Goal: Task Accomplishment & Management: Use online tool/utility

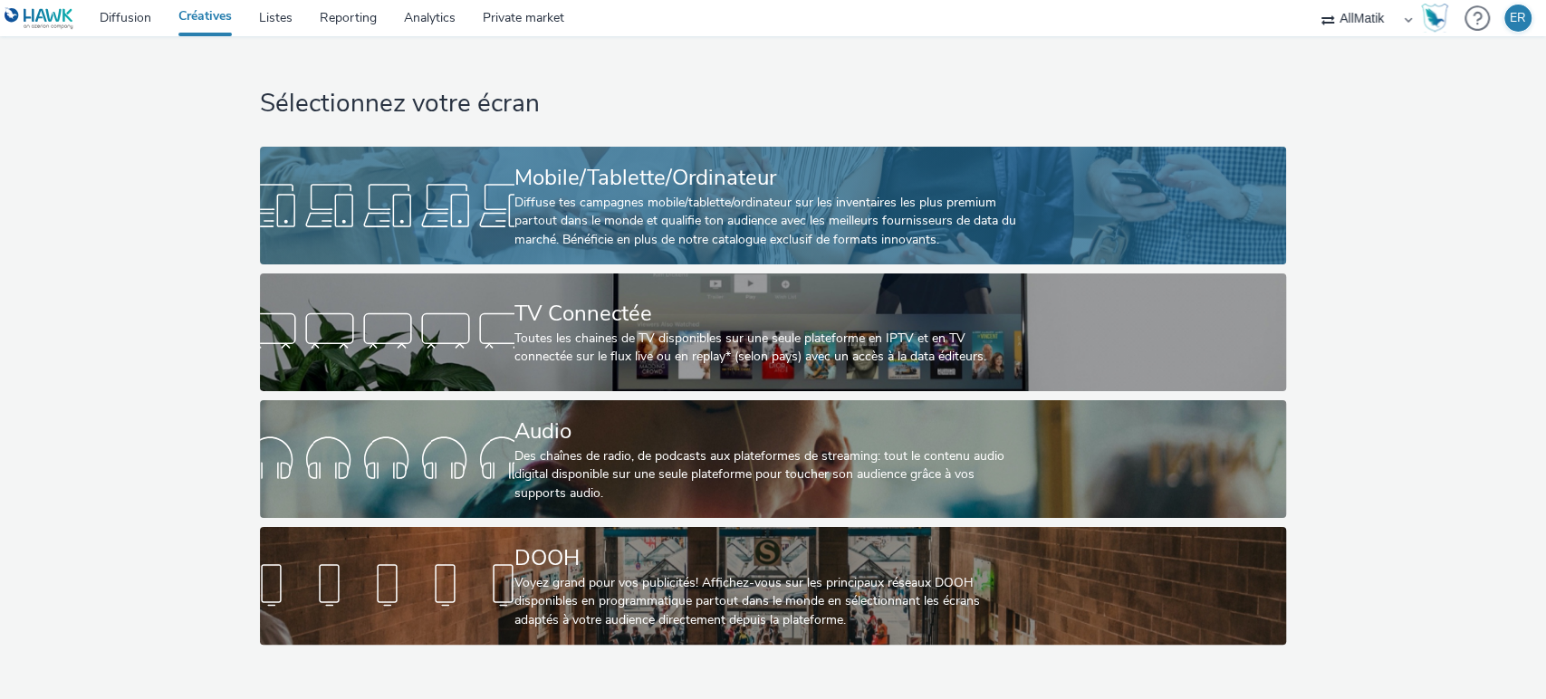
click at [753, 197] on div "Diffuse tes campagnes mobile/tablette/ordinateur sur les inventaires les plus p…" at bounding box center [769, 221] width 510 height 55
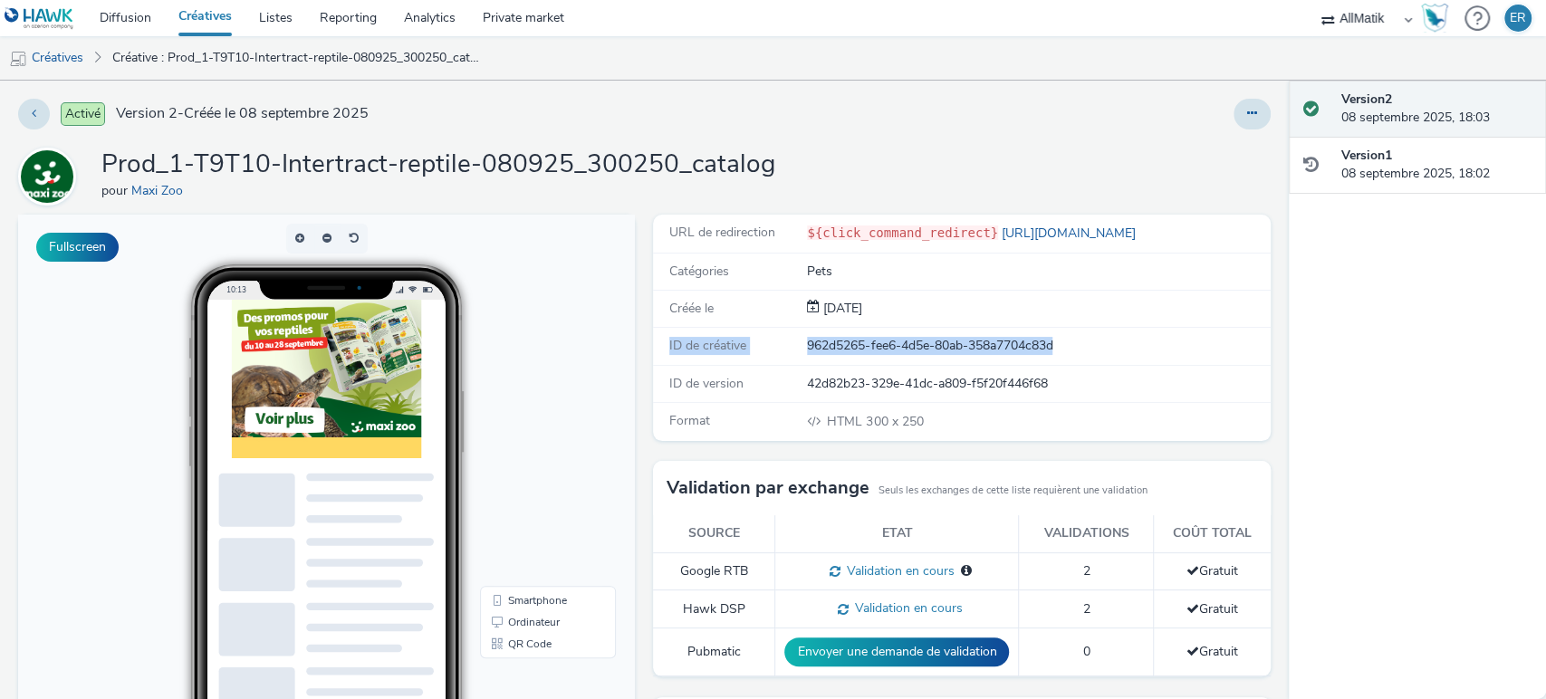
drag, startPoint x: 657, startPoint y: 339, endPoint x: 1055, endPoint y: 333, distance: 398.6
click at [1055, 333] on div "ID de créative 962d5265-fee6-4d5e-80ab-358a7704c83d" at bounding box center [961, 346] width 617 height 37
click at [852, 332] on div "ID de créative 962d5265-fee6-4d5e-80ab-358a7704c83d" at bounding box center [961, 346] width 617 height 37
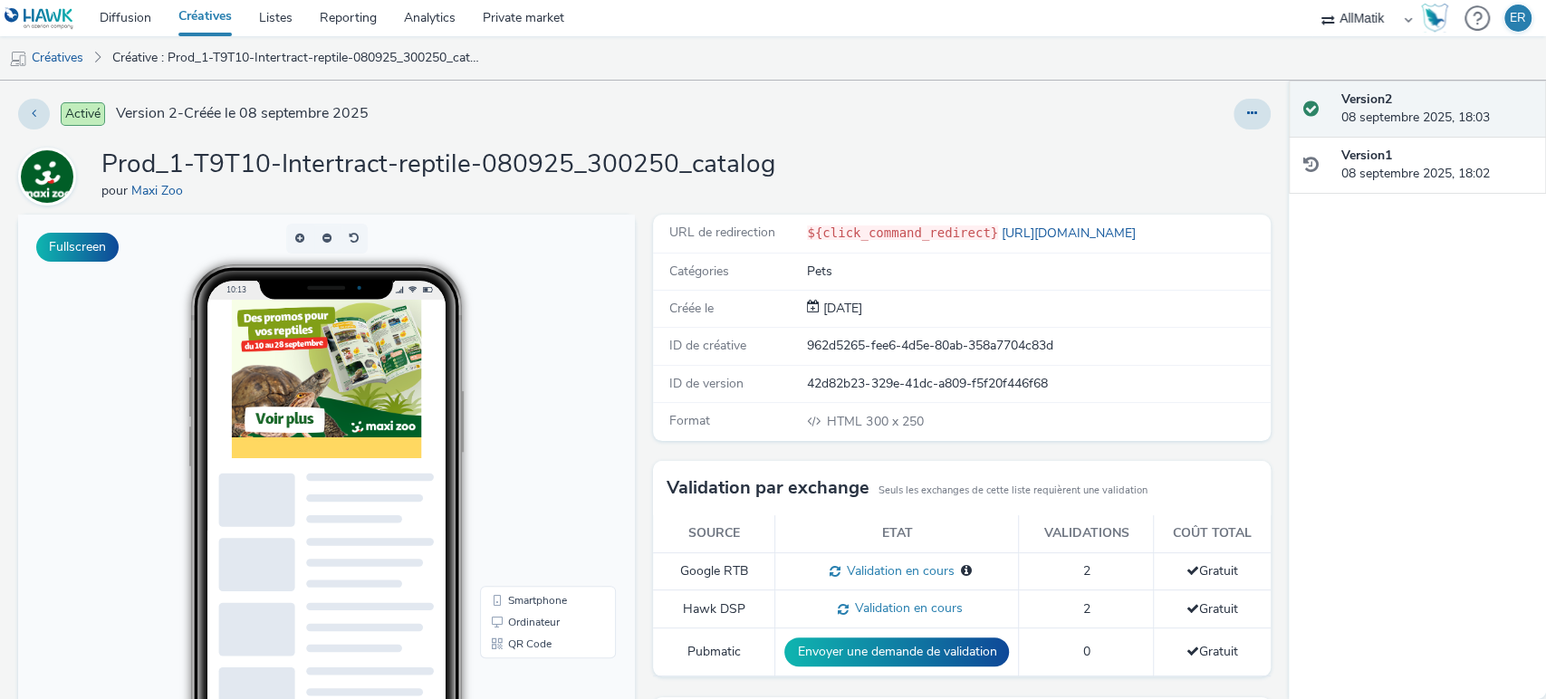
click at [443, 162] on h1 "Prod_1-T9T10-Intertract-reptile-080925_300250_catalog" at bounding box center [438, 165] width 674 height 34
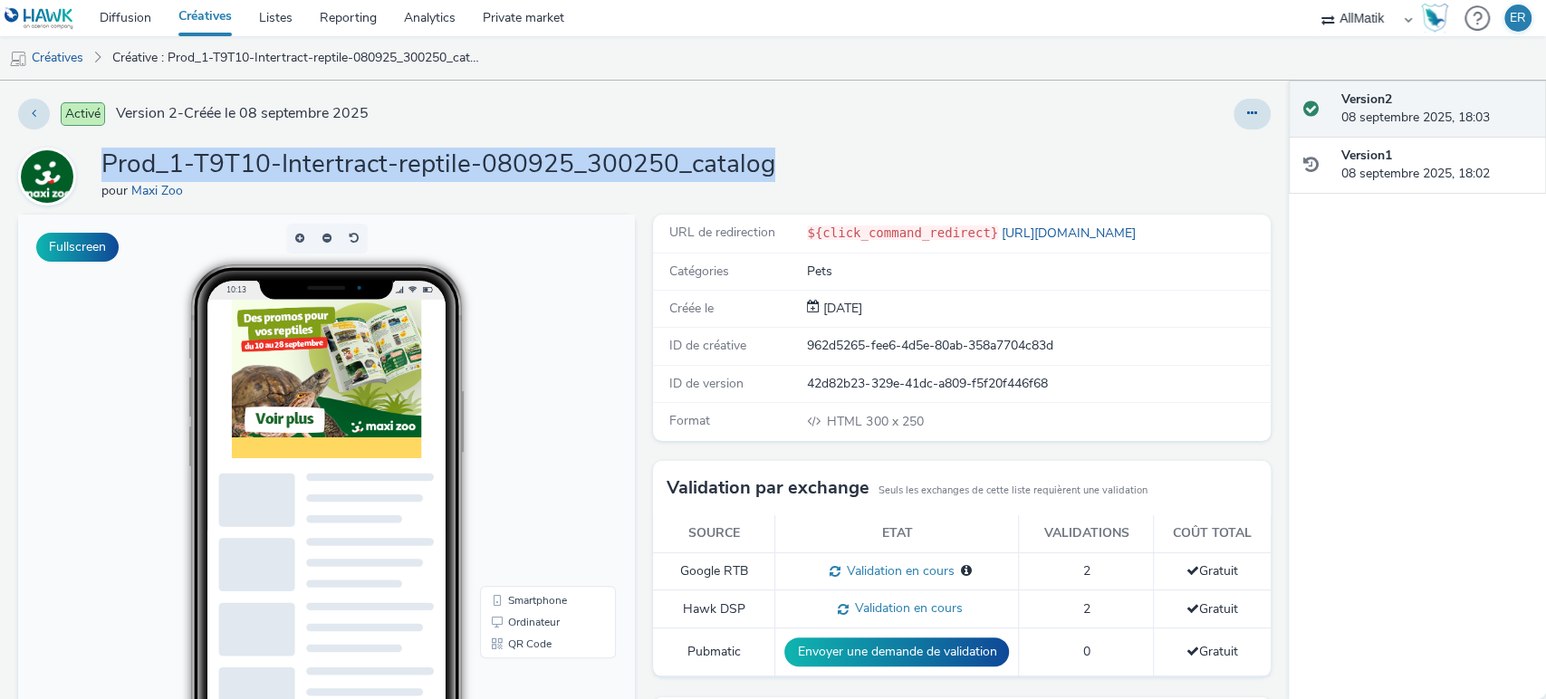
click at [443, 162] on h1 "Prod_1-T9T10-Intertract-reptile-080925_300250_catalog" at bounding box center [438, 165] width 674 height 34
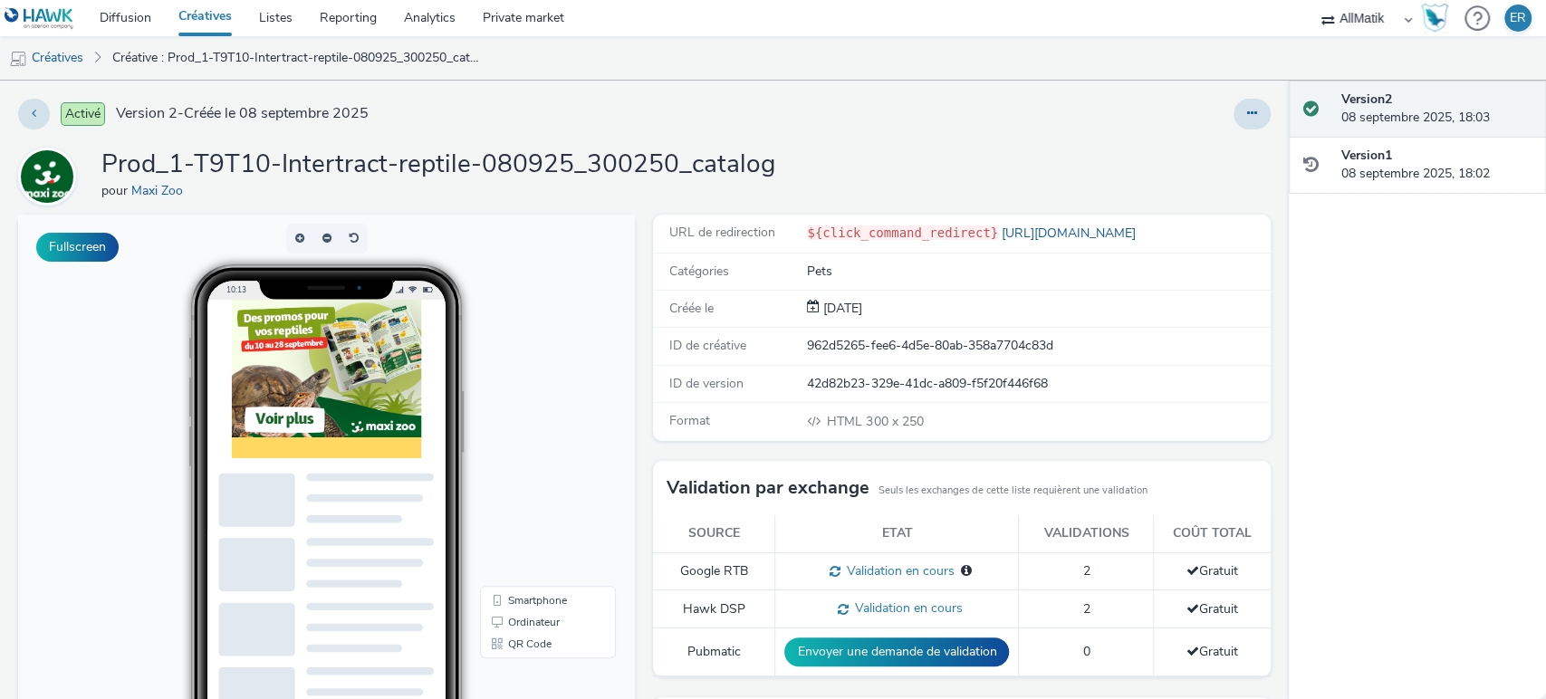
click at [866, 347] on div "962d5265-fee6-4d5e-80ab-358a7704c83d" at bounding box center [1037, 346] width 461 height 18
copy div "962d5265-fee6-4d5e-80ab-358a7704c83d"
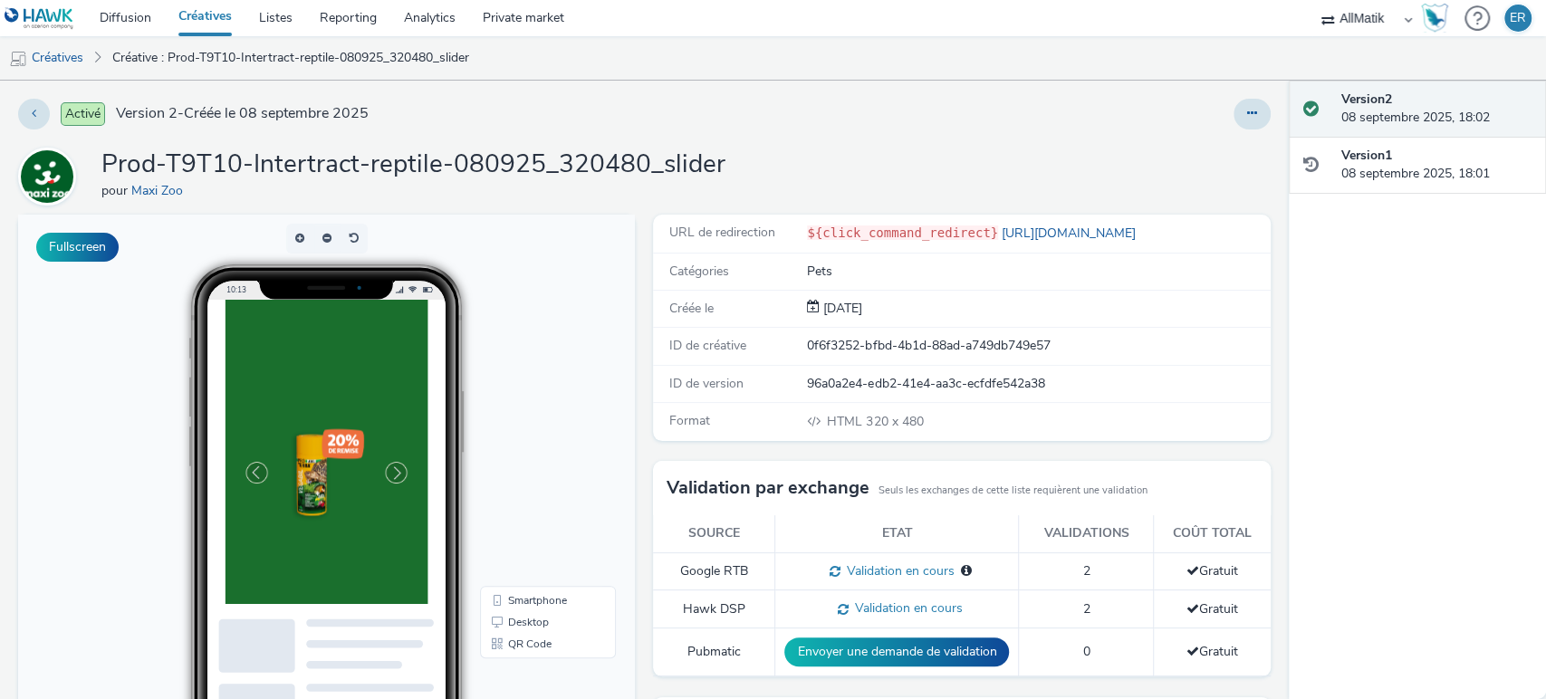
click at [856, 351] on div "0f6f3252-bfbd-4b1d-88ad-a749db749e57" at bounding box center [1037, 346] width 461 height 18
copy div "0f6f3252-bfbd-4b1d-88ad-a749db749e57"
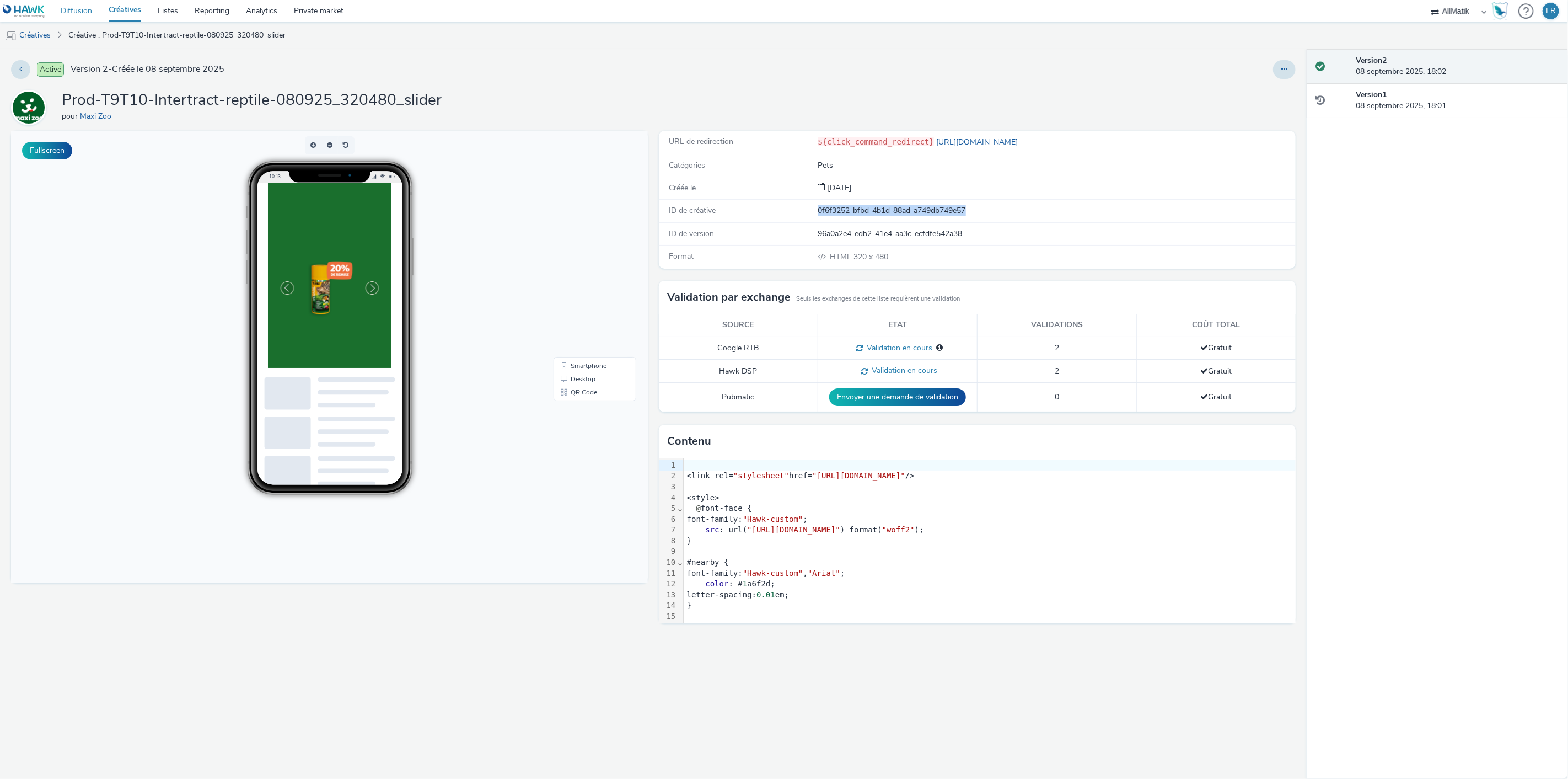
click at [69, 4] on link "Diffusion" at bounding box center [76, 11] width 48 height 22
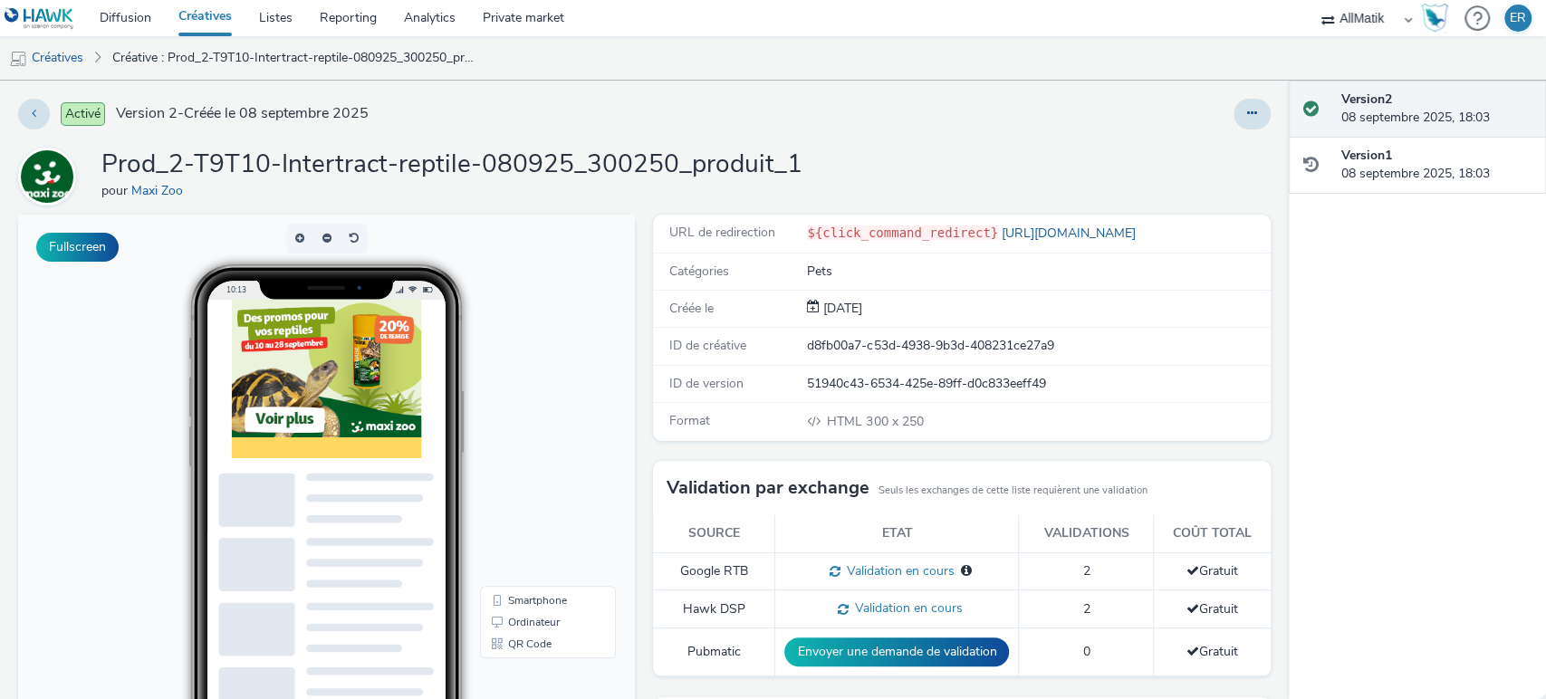
click at [807, 354] on div "ID de créative d8fb00a7-c53d-4938-9b3d-408231ce27a9" at bounding box center [961, 346] width 617 height 37
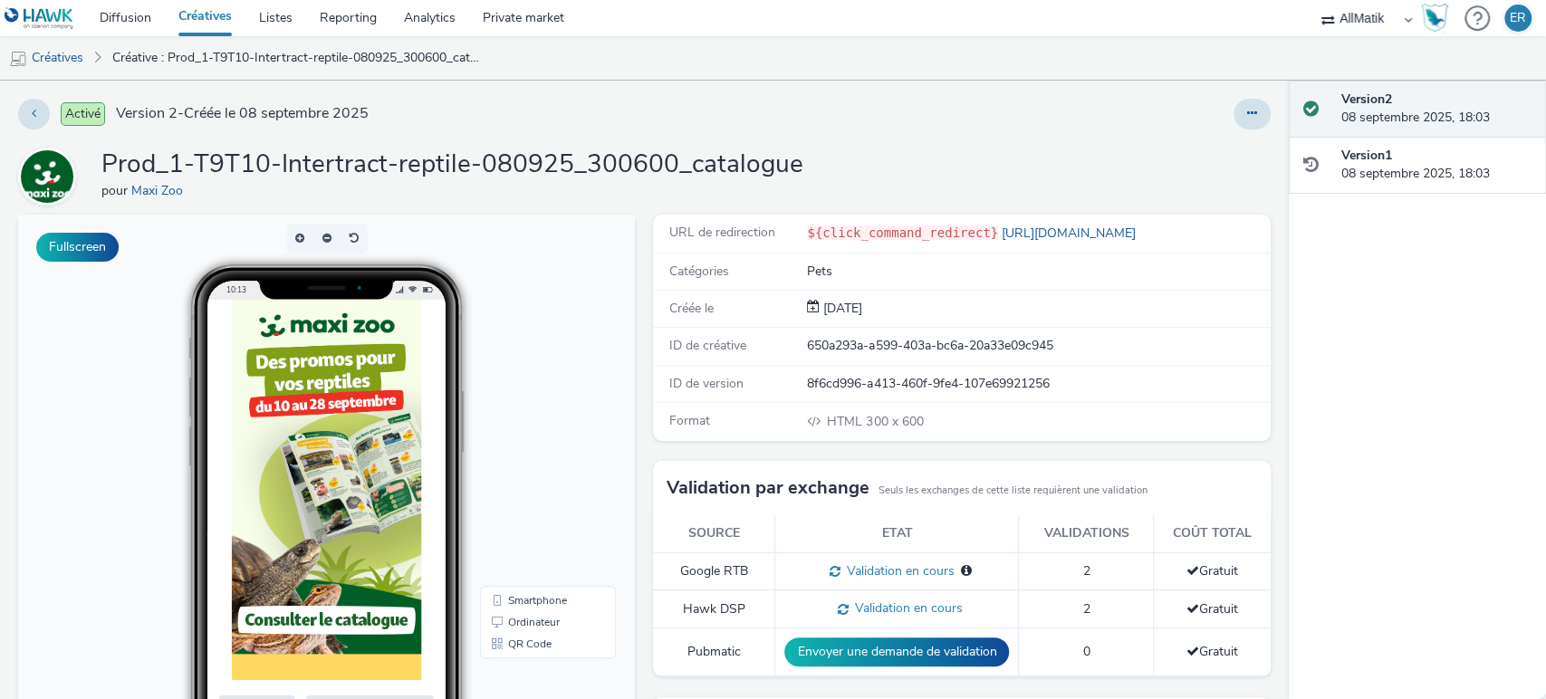
click at [870, 339] on div "650a293a-a599-403a-bc6a-20a33e09c945" at bounding box center [1037, 346] width 461 height 18
copy div "650a293a-a599-403a-bc6a-20a33e09c945"
click at [907, 337] on div "650a293a-a599-403a-bc6a-20a33e09c945" at bounding box center [1037, 346] width 461 height 18
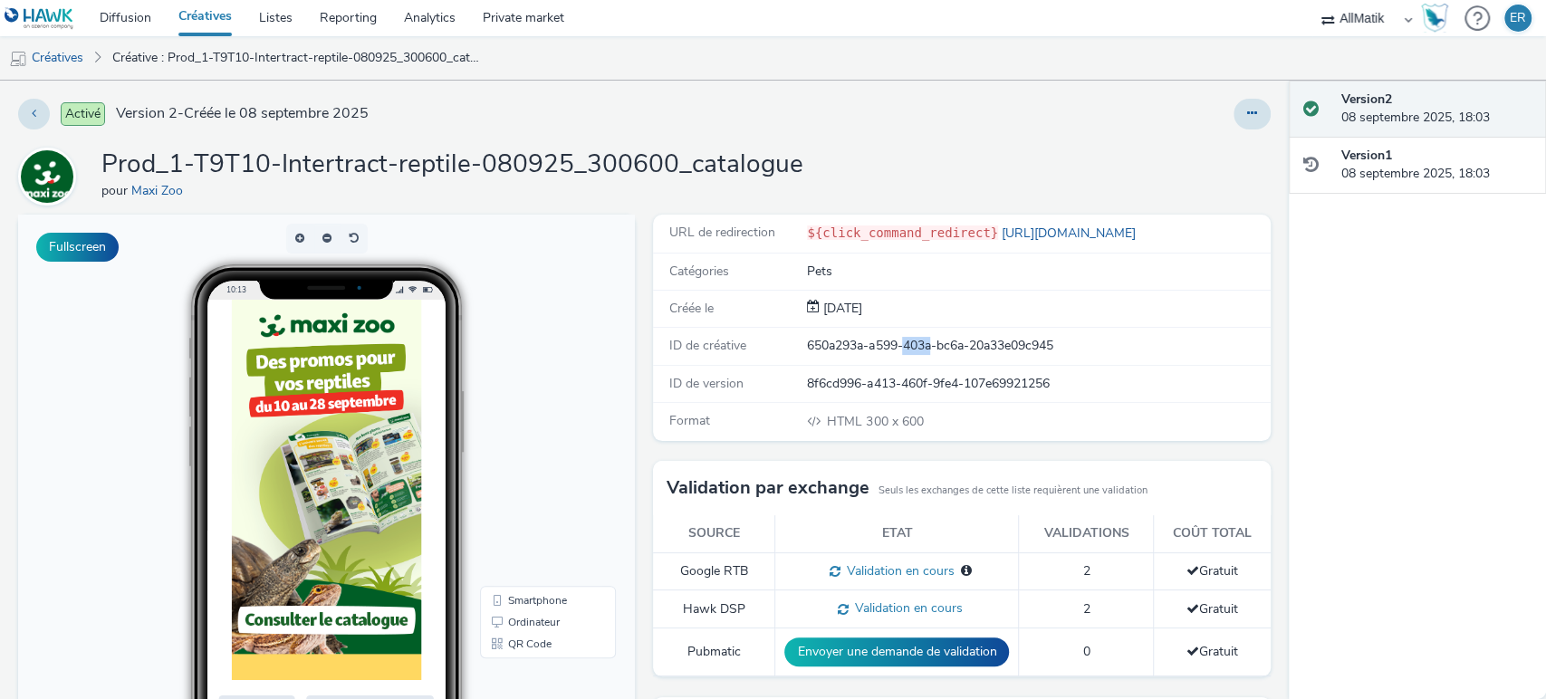
click at [907, 337] on div "650a293a-a599-403a-bc6a-20a33e09c945" at bounding box center [1037, 346] width 461 height 18
copy div "650a293a-a599-403a-bc6a-20a33e09c945"
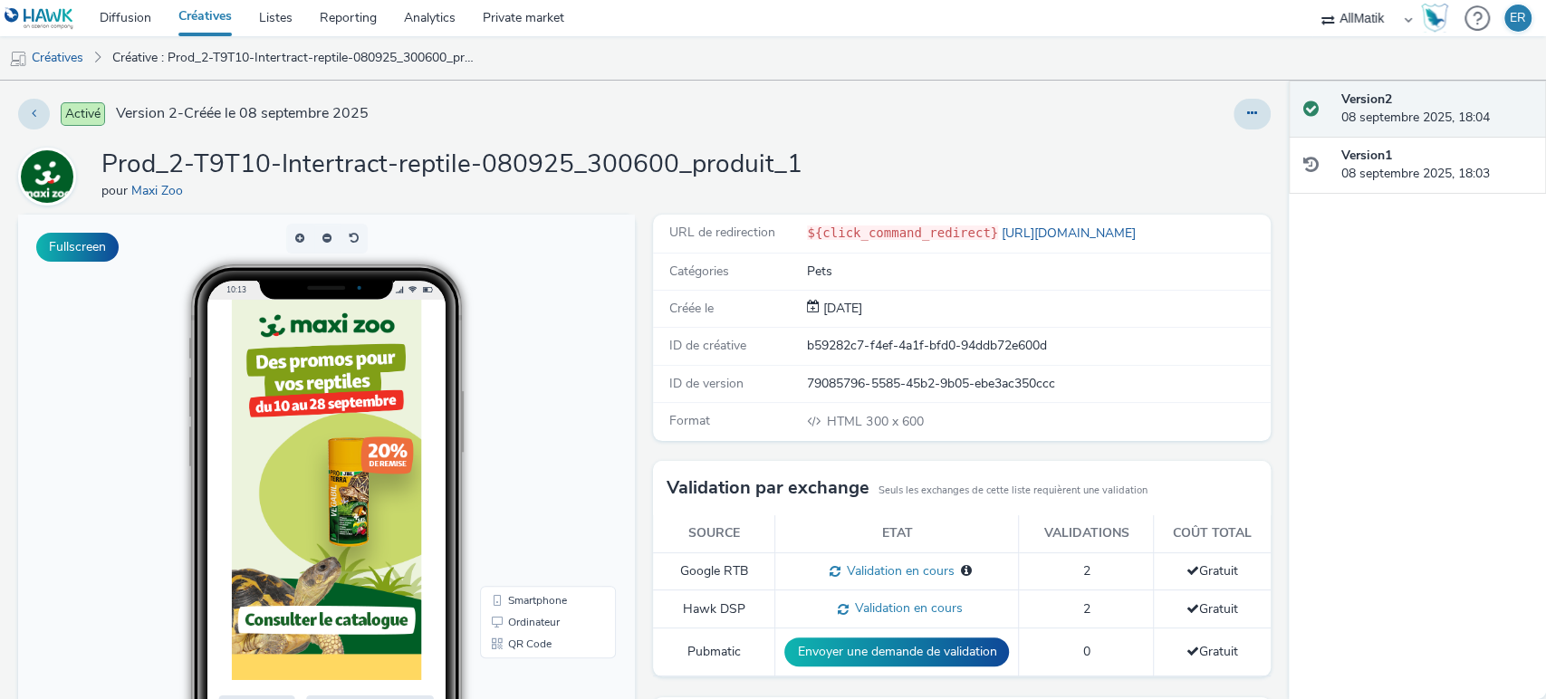
click at [885, 340] on div "b59282c7-f4ef-4a1f-bfd0-94ddb72e600d" at bounding box center [1037, 346] width 461 height 18
copy div "b59282c7-f4ef-4a1f-bfd0-94ddb72e600d"
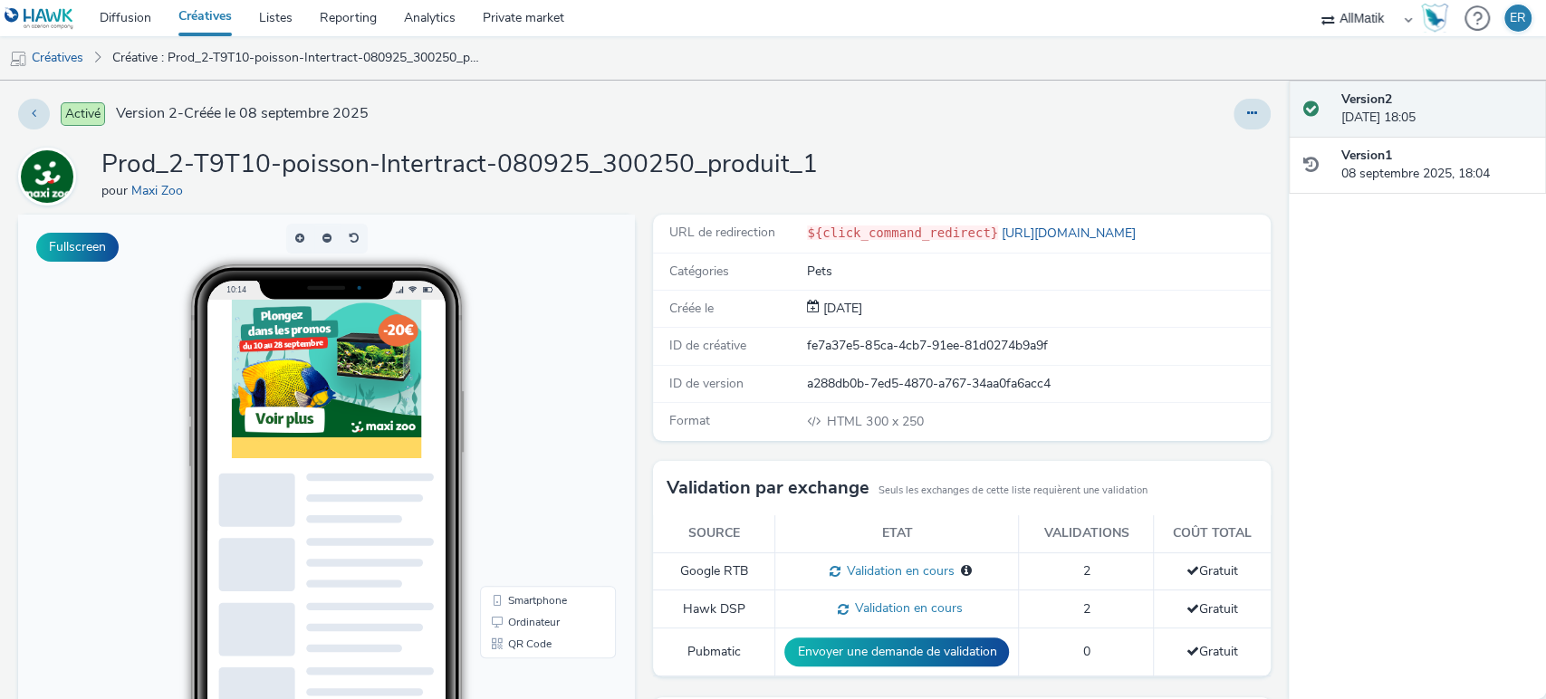
click at [858, 337] on div "fe7a37e5-85ca-4cb7-91ee-81d0274b9a9f" at bounding box center [1037, 346] width 461 height 18
copy div "fe7a37e5-85ca-4cb7-91ee-81d0274b9a9f"
click at [1216, 89] on div "Activé Version 2 - Créée le 08 septembre 2025 Prod_2-T9T10-poisson-Intertract-0…" at bounding box center [644, 390] width 1289 height 619
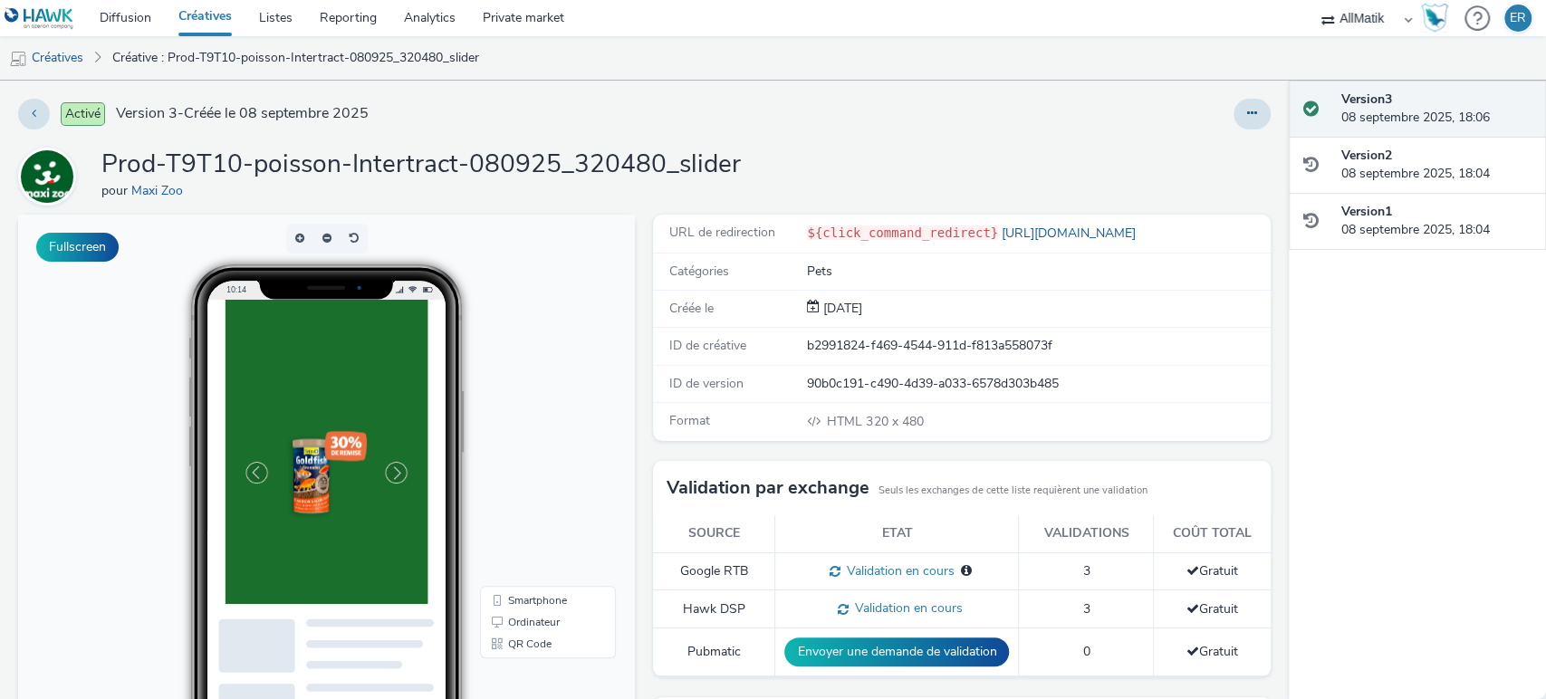
click at [859, 362] on div "ID de créative b2991824-f469-4544-911d-f813a558073f" at bounding box center [961, 346] width 617 height 37
click at [851, 351] on div "b2991824-f469-4544-911d-f813a558073f" at bounding box center [1037, 346] width 461 height 18
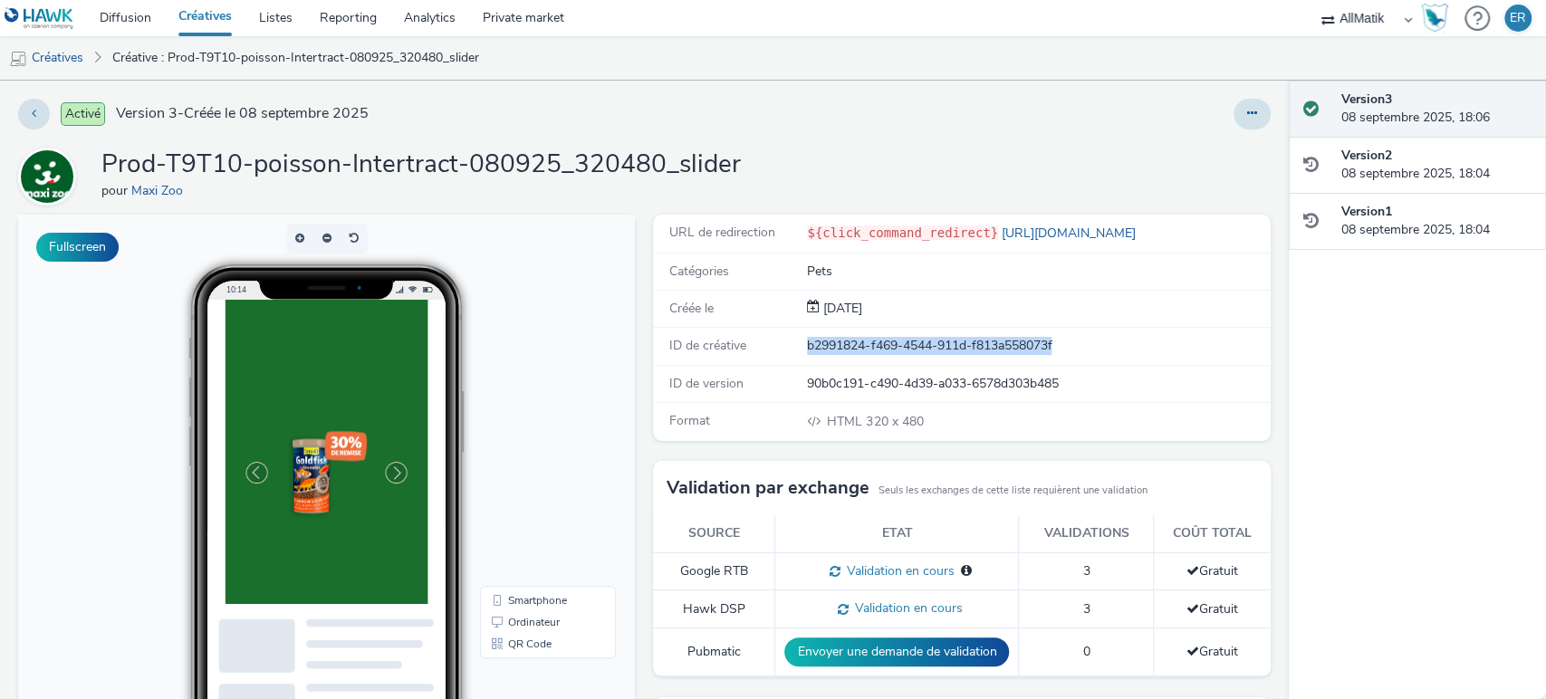
copy div "b2991824-f469-4544-911d-f813a558073f"
click at [859, 345] on div "b2991824-f469-4544-911d-f813a558073f" at bounding box center [1037, 346] width 461 height 18
copy div "b2991824-f469-4544-911d-f813a558073f"
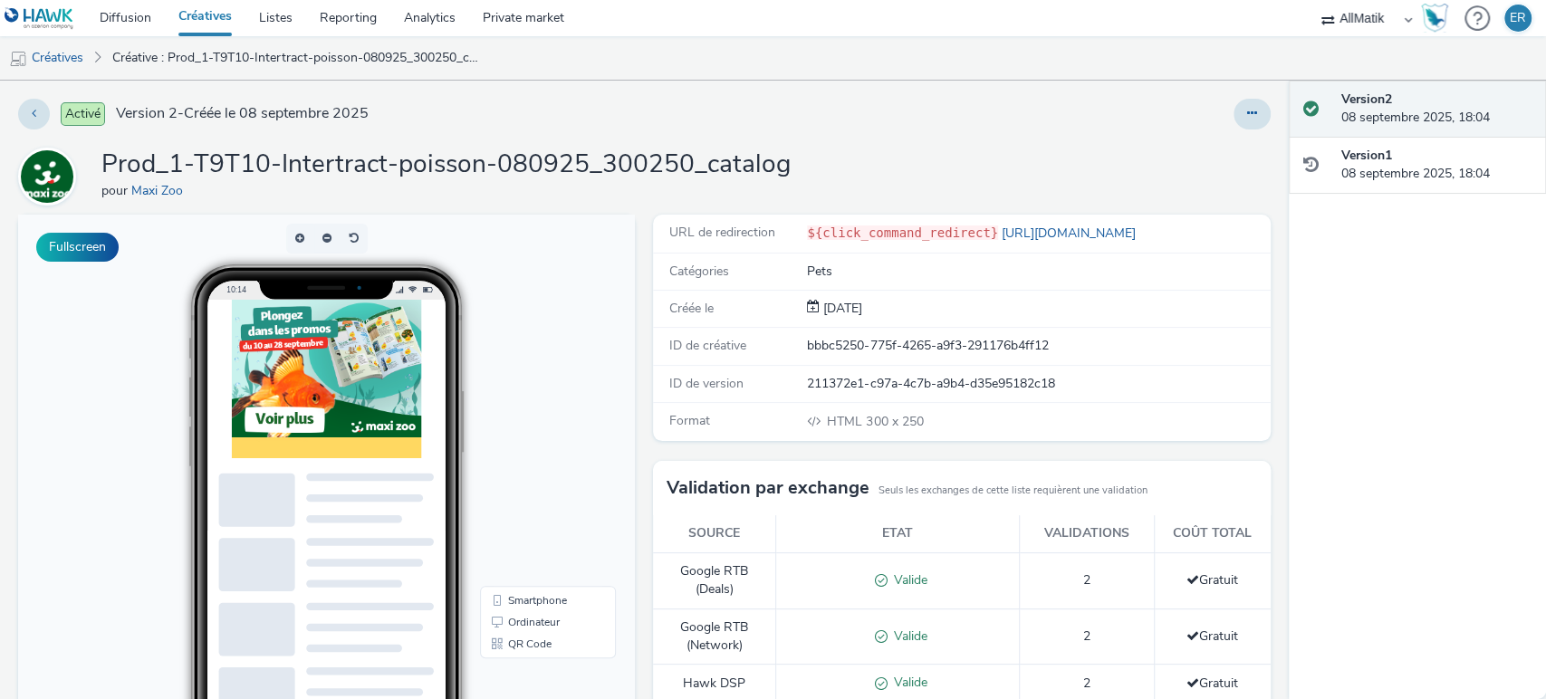
click at [850, 348] on div "bbbc5250-775f-4265-a9f3-291176b4ff12" at bounding box center [1037, 346] width 461 height 18
drag, startPoint x: 657, startPoint y: 344, endPoint x: 752, endPoint y: 341, distance: 95.1
click at [752, 341] on div "ID de créative" at bounding box center [731, 346] width 152 height 18
click at [807, 349] on div "bbbc5250-775f-4265-a9f3-291176b4ff12" at bounding box center [1037, 346] width 461 height 18
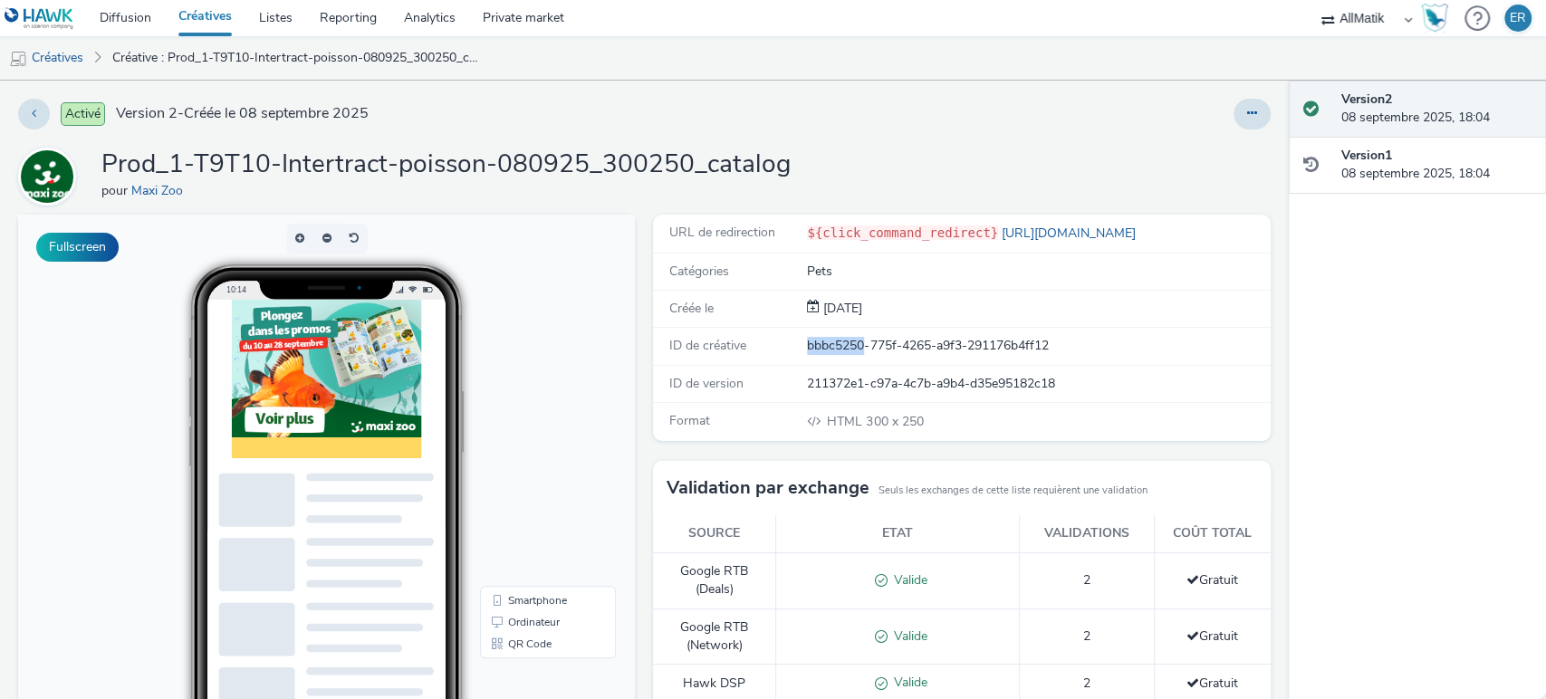
click at [807, 349] on div "bbbc5250-775f-4265-a9f3-291176b4ff12" at bounding box center [1037, 346] width 461 height 18
click at [807, 351] on div "bbbc5250-775f-4265-a9f3-291176b4ff12" at bounding box center [1037, 346] width 461 height 18
click at [577, 192] on div "pour Maxi Zoo" at bounding box center [445, 191] width 689 height 18
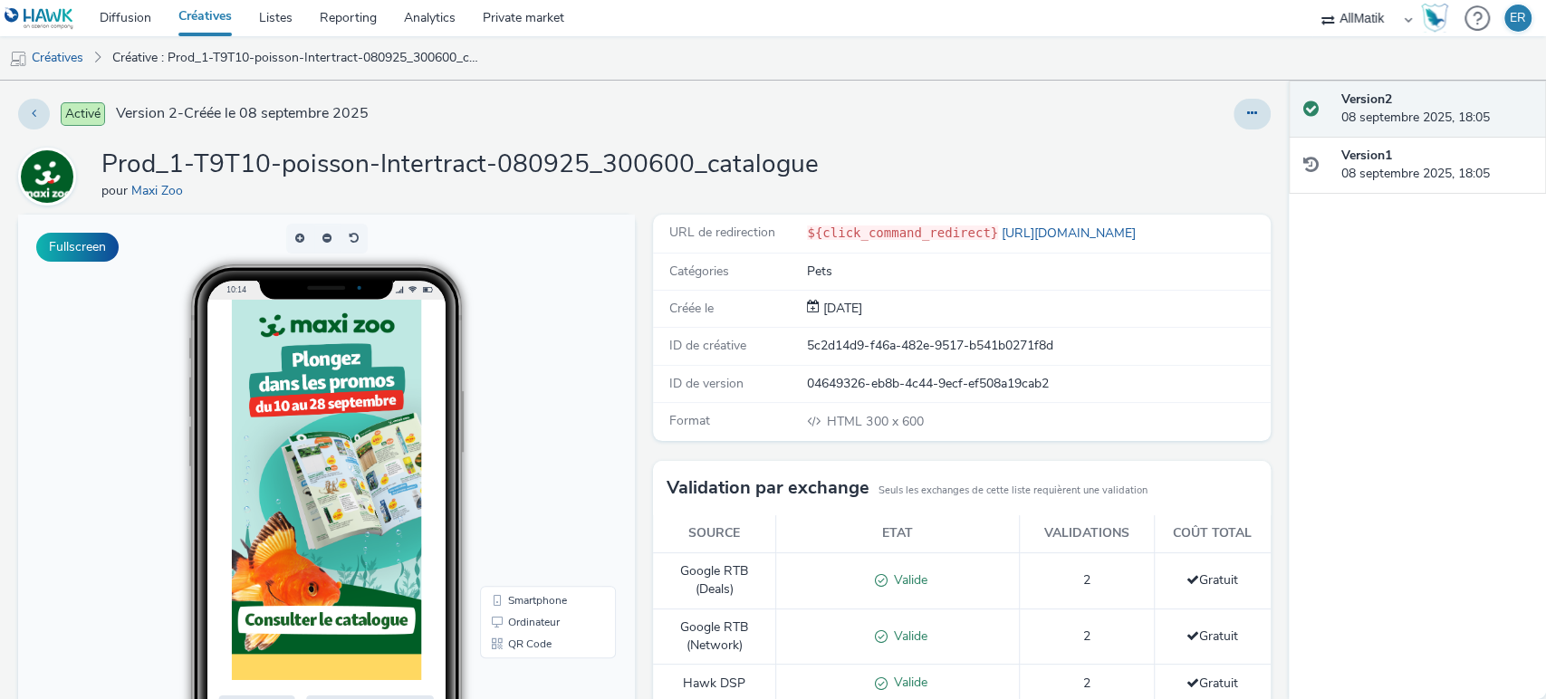
click at [838, 348] on div "5c2d14d9-f46a-482e-9517-b541b0271f8d" at bounding box center [1037, 346] width 461 height 18
click at [838, 347] on div "5c2d14d9-f46a-482e-9517-b541b0271f8d" at bounding box center [1037, 346] width 461 height 18
copy div "5c2d14d9-f46a-482e-9517-b541b0271f8d"
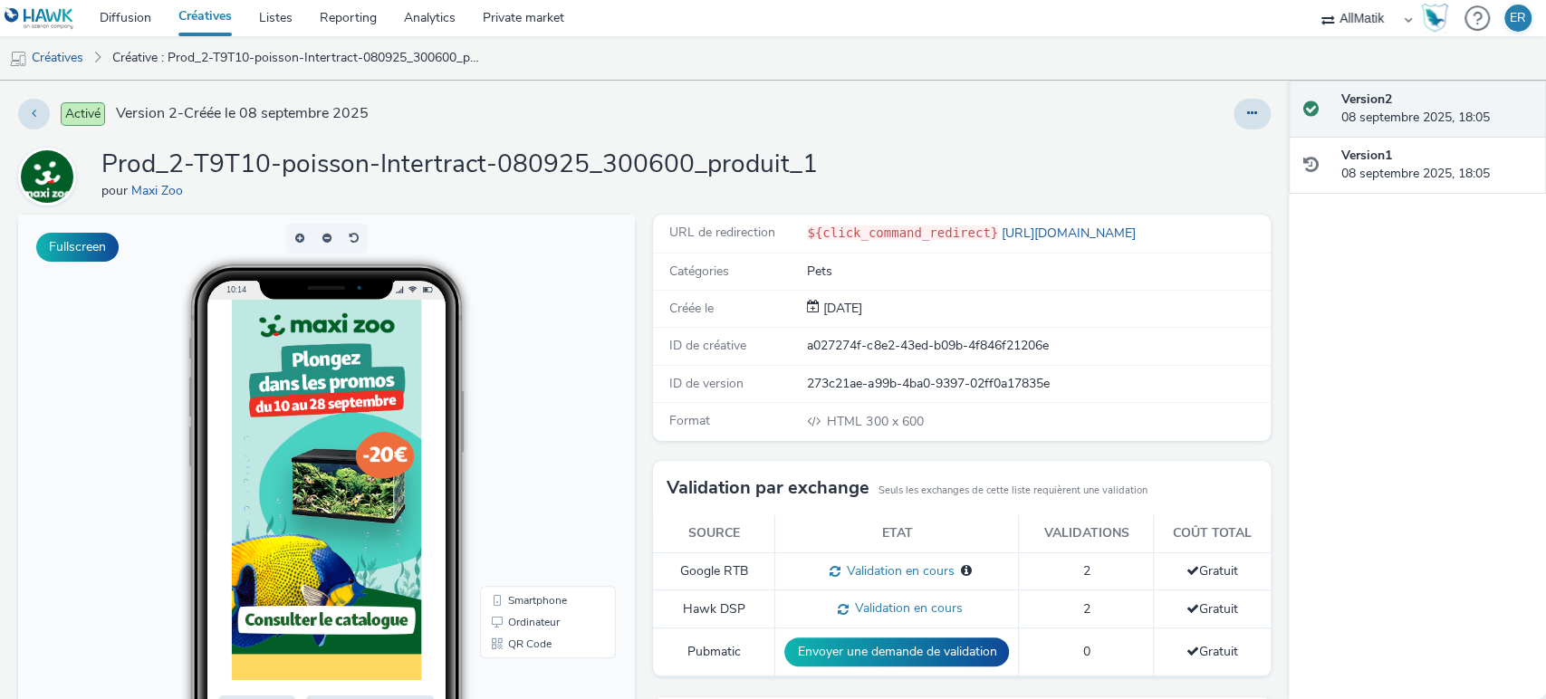
click at [861, 343] on div "a027274f-c8e2-43ed-b09b-4f846f21206e" at bounding box center [1037, 346] width 461 height 18
copy div "a027274f-c8e2-43ed-b09b-4f846f21206e"
